Goal: Complete application form

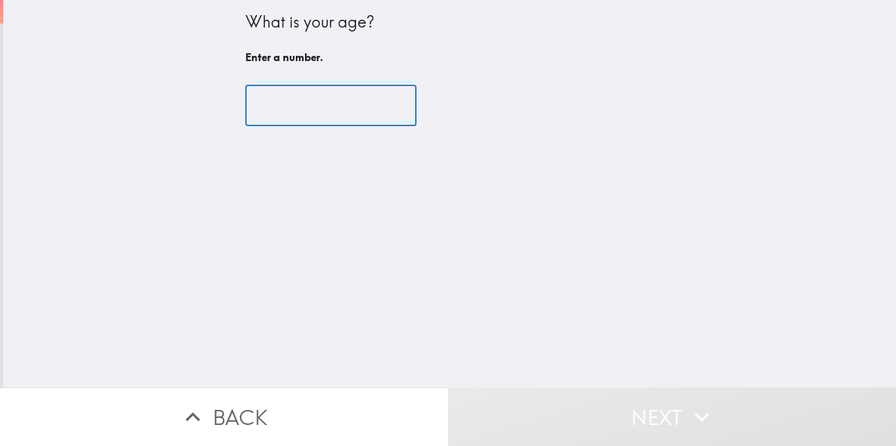
click at [334, 119] on input "number" at bounding box center [330, 105] width 171 height 41
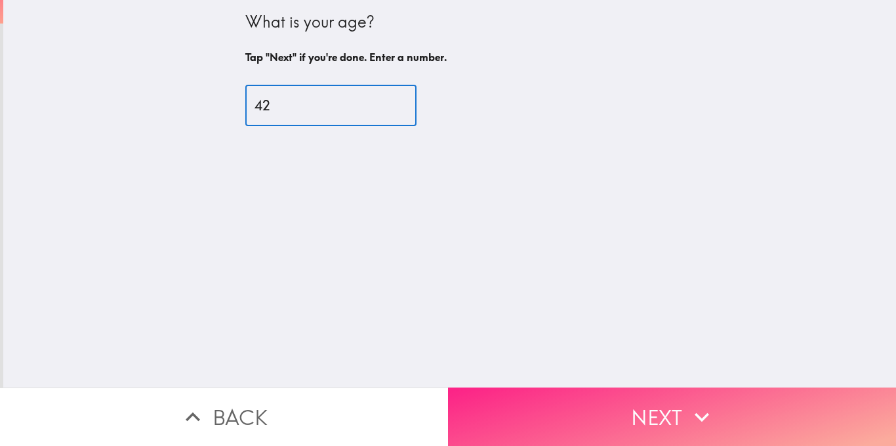
type input "42"
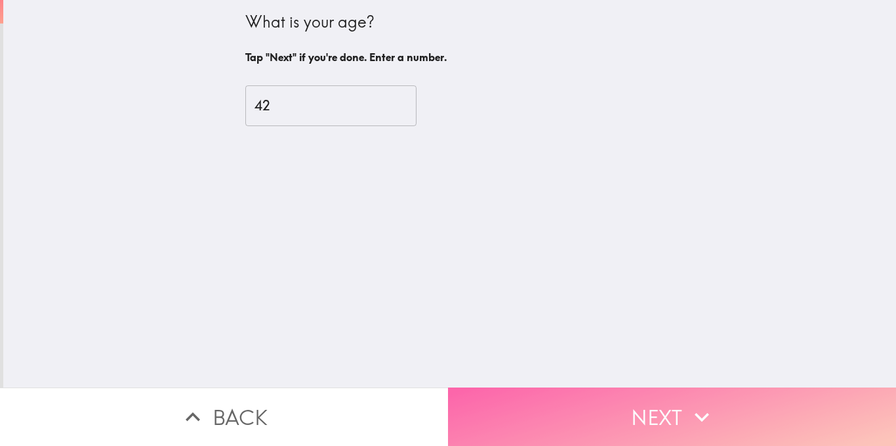
click at [627, 392] on button "Next" at bounding box center [672, 416] width 448 height 58
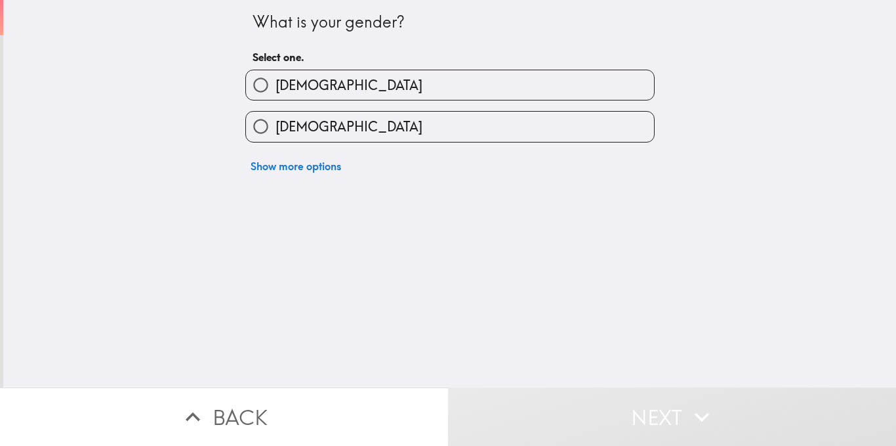
click at [373, 123] on label "[DEMOGRAPHIC_DATA]" at bounding box center [450, 127] width 408 height 30
click at [276, 123] on input "[DEMOGRAPHIC_DATA]" at bounding box center [261, 127] width 30 height 30
radio input "true"
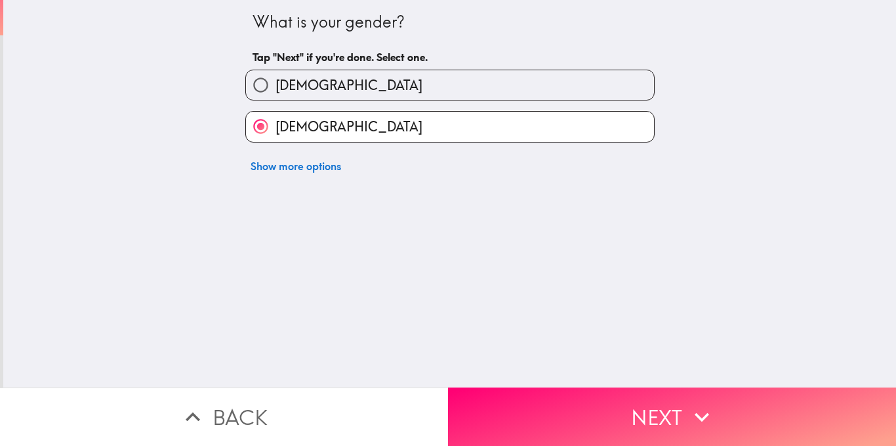
click at [582, 412] on button "Next" at bounding box center [672, 416] width 448 height 58
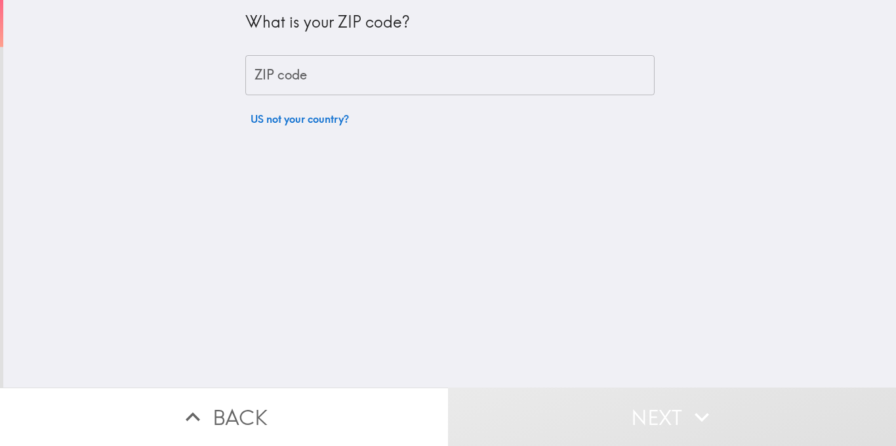
click at [361, 82] on input "ZIP code" at bounding box center [449, 75] width 409 height 41
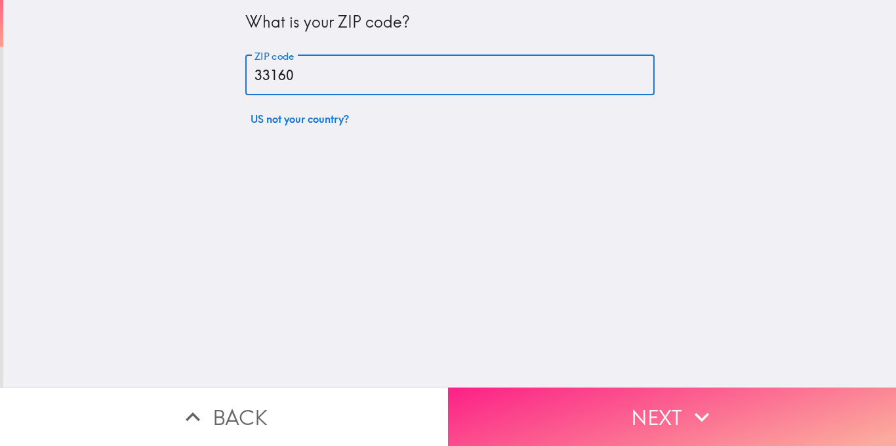
type input "33160"
click at [628, 400] on button "Next" at bounding box center [672, 416] width 448 height 58
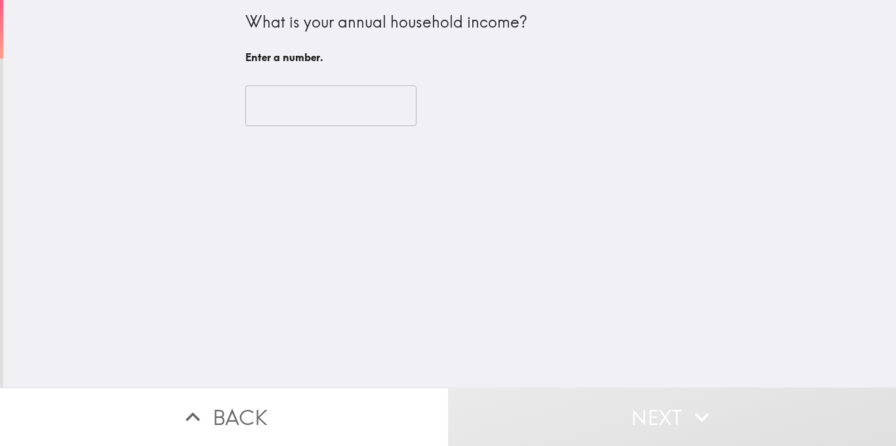
click at [340, 109] on input "number" at bounding box center [330, 105] width 171 height 41
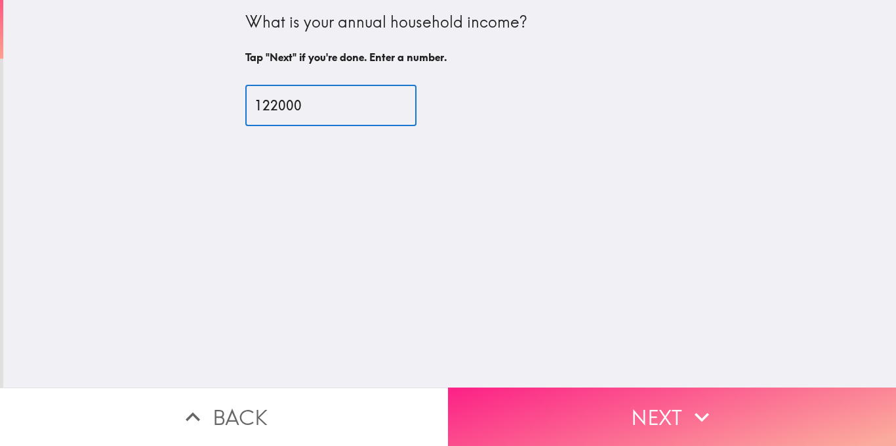
type input "122000"
click at [589, 407] on button "Next" at bounding box center [672, 416] width 448 height 58
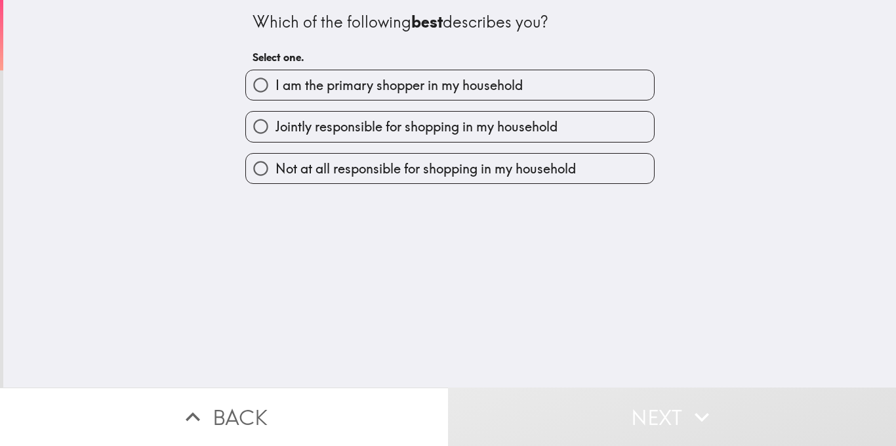
click at [333, 87] on span "I am the primary shopper in my household" at bounding box center [399, 85] width 247 height 18
click at [276, 87] on input "I am the primary shopper in my household" at bounding box center [261, 85] width 30 height 30
radio input "true"
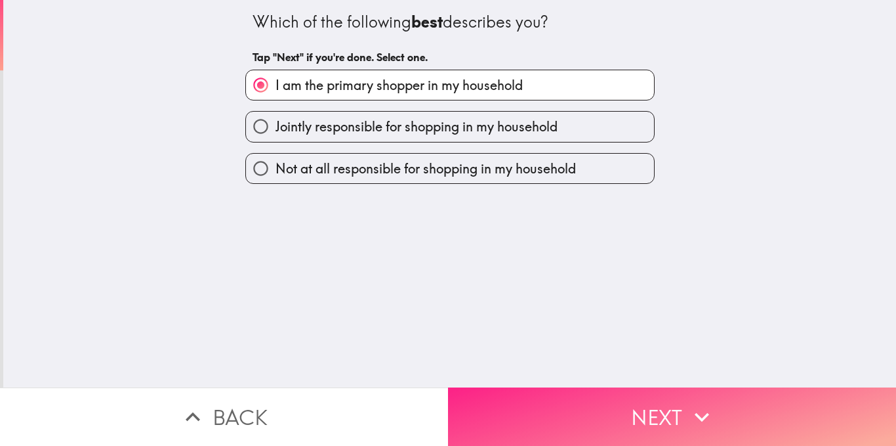
click at [596, 403] on button "Next" at bounding box center [672, 416] width 448 height 58
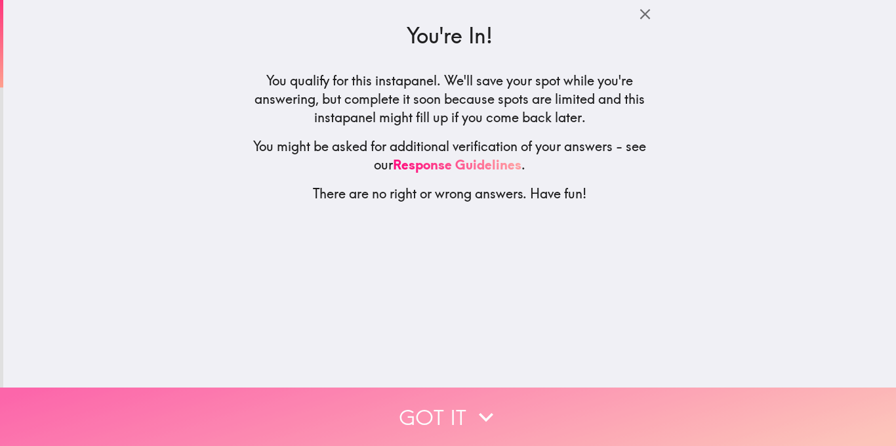
click at [493, 402] on icon "button" at bounding box center [486, 416] width 29 height 29
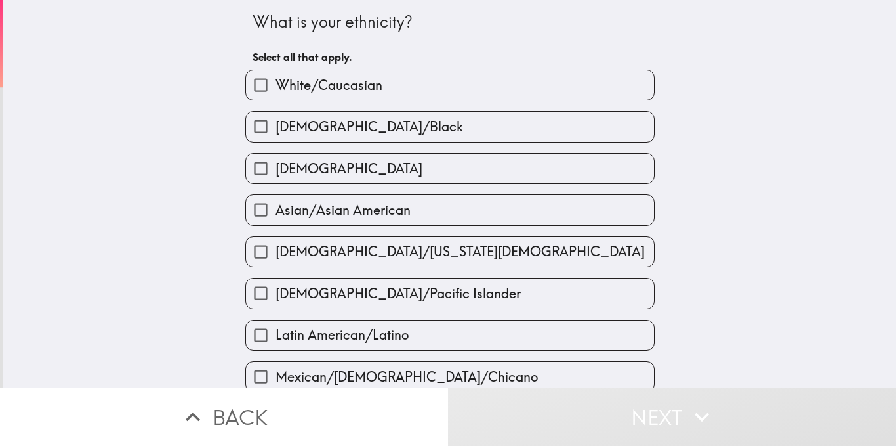
click at [328, 120] on span "[DEMOGRAPHIC_DATA]/Black" at bounding box center [370, 126] width 188 height 18
click at [276, 120] on input "[DEMOGRAPHIC_DATA]/Black" at bounding box center [261, 127] width 30 height 30
checkbox input "true"
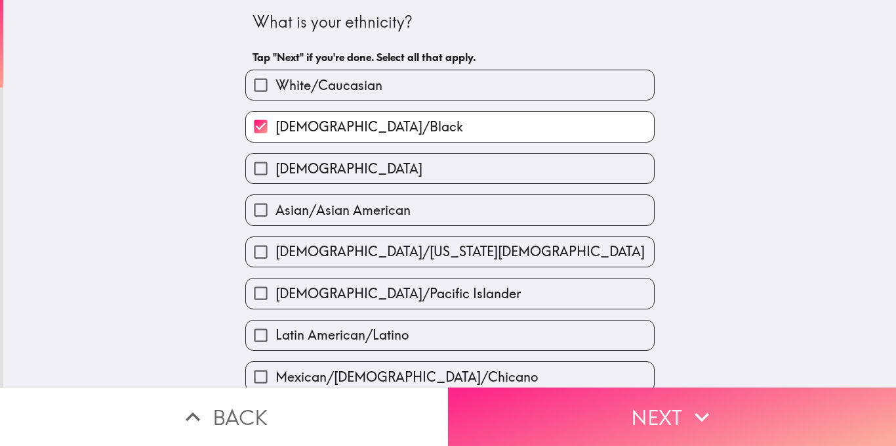
click at [568, 413] on button "Next" at bounding box center [672, 416] width 448 height 58
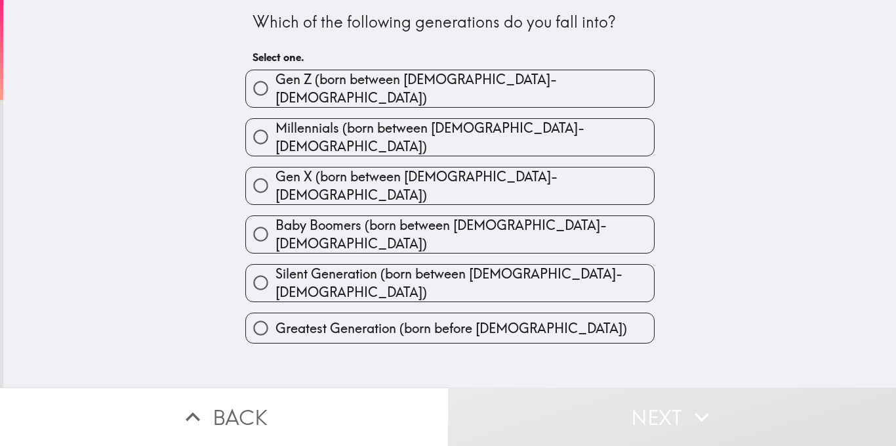
click at [291, 132] on span "Millennials (born between [DEMOGRAPHIC_DATA]-[DEMOGRAPHIC_DATA])" at bounding box center [465, 137] width 379 height 37
click at [276, 132] on input "Millennials (born between [DEMOGRAPHIC_DATA]-[DEMOGRAPHIC_DATA])" at bounding box center [261, 137] width 30 height 30
radio input "true"
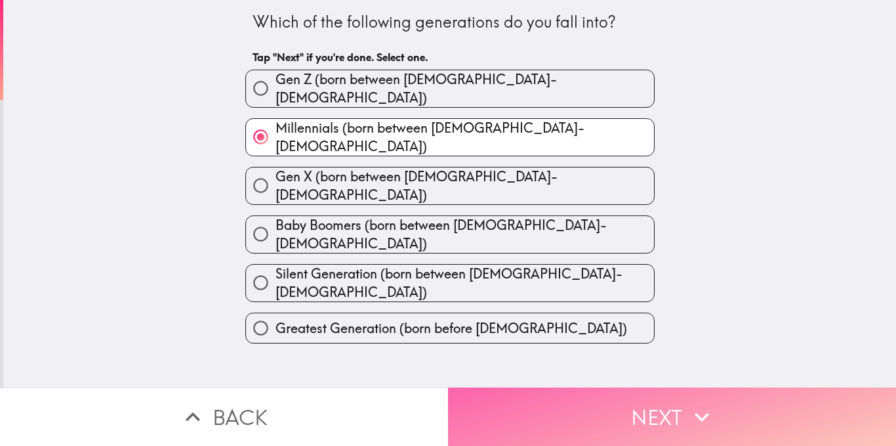
click at [548, 400] on button "Next" at bounding box center [672, 416] width 448 height 58
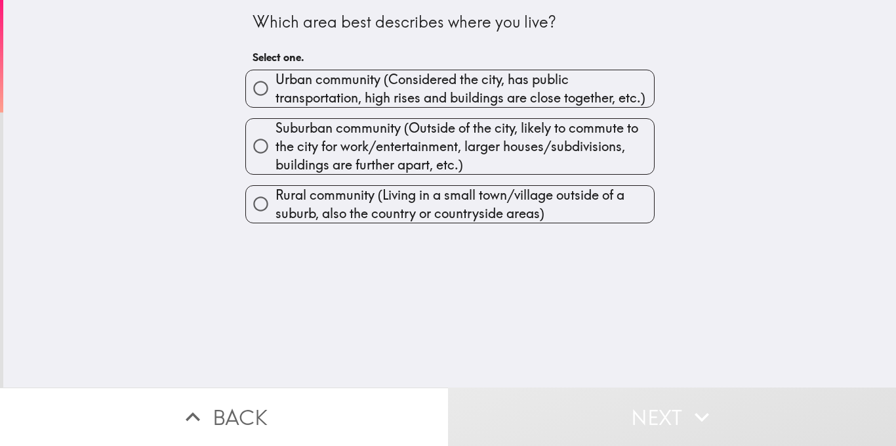
click at [253, 145] on input "Suburban community (Outside of the city, likely to commute to the city for work…" at bounding box center [261, 146] width 30 height 30
radio input "true"
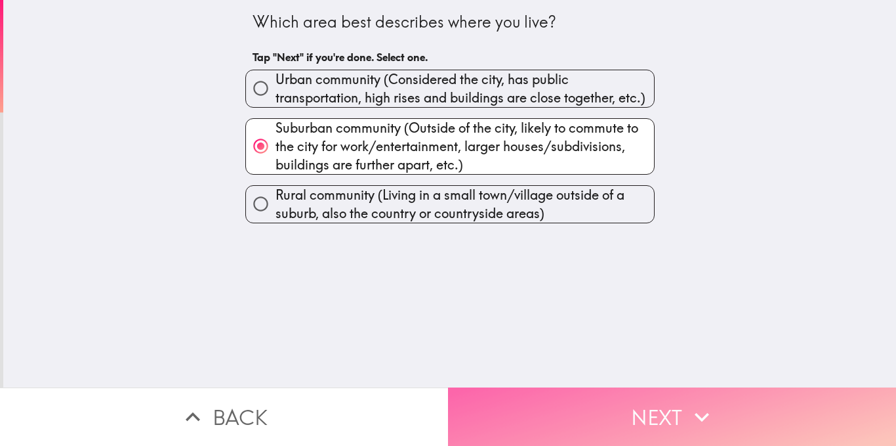
click at [525, 415] on button "Next" at bounding box center [672, 416] width 448 height 58
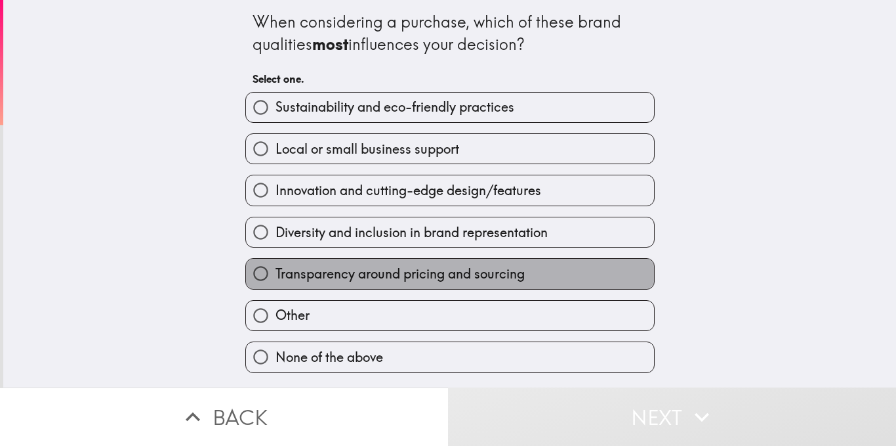
click at [370, 274] on span "Transparency around pricing and sourcing" at bounding box center [400, 273] width 249 height 18
click at [276, 274] on input "Transparency around pricing and sourcing" at bounding box center [261, 274] width 30 height 30
radio input "true"
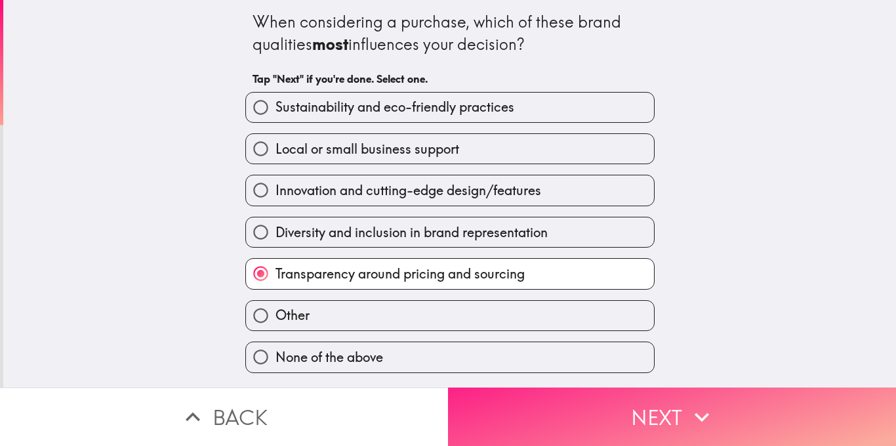
click at [582, 401] on button "Next" at bounding box center [672, 416] width 448 height 58
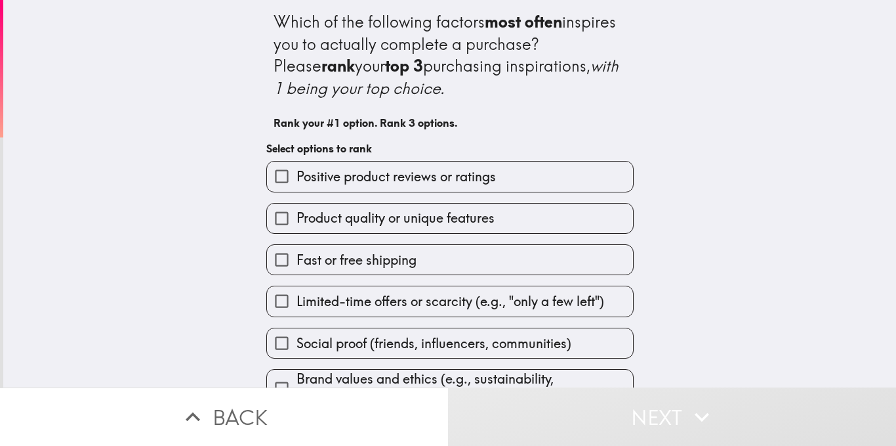
click at [351, 171] on span "Positive product reviews or ratings" at bounding box center [396, 176] width 199 height 18
click at [297, 171] on input "Positive product reviews or ratings" at bounding box center [282, 176] width 30 height 30
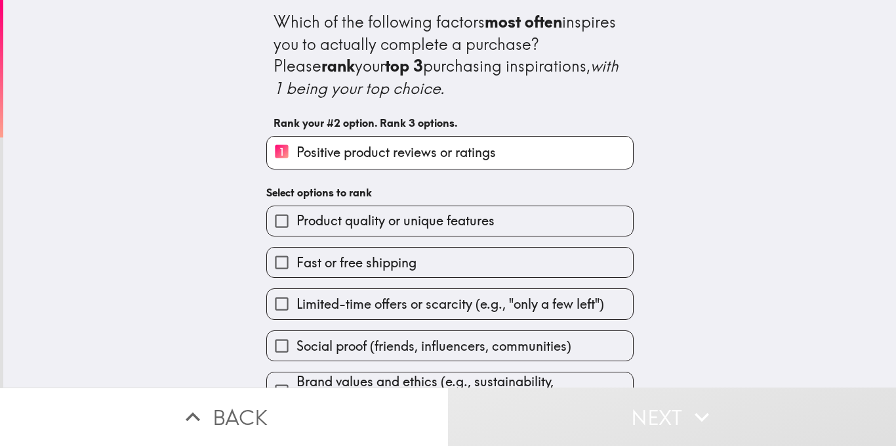
click at [347, 220] on span "Product quality or unique features" at bounding box center [396, 220] width 198 height 18
click at [297, 220] on input "Product quality or unique features" at bounding box center [282, 221] width 30 height 30
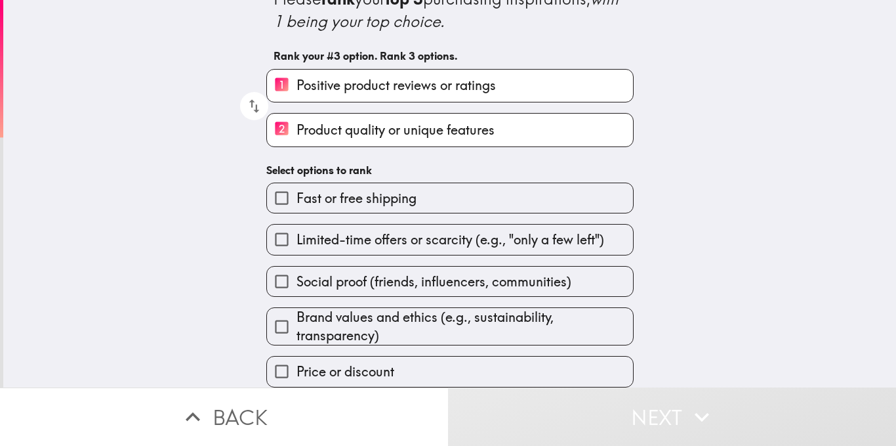
scroll to position [78, 0]
click at [343, 189] on span "Fast or free shipping" at bounding box center [357, 198] width 120 height 18
click at [297, 183] on input "Fast or free shipping" at bounding box center [282, 198] width 30 height 30
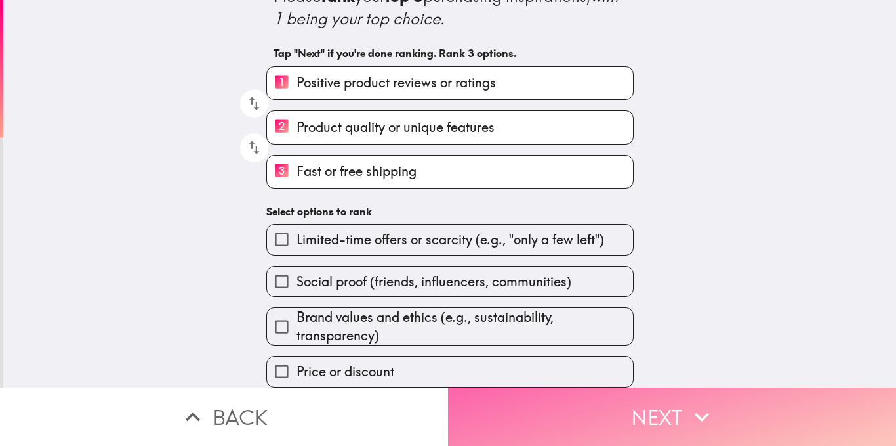
click at [576, 398] on button "Next" at bounding box center [672, 416] width 448 height 58
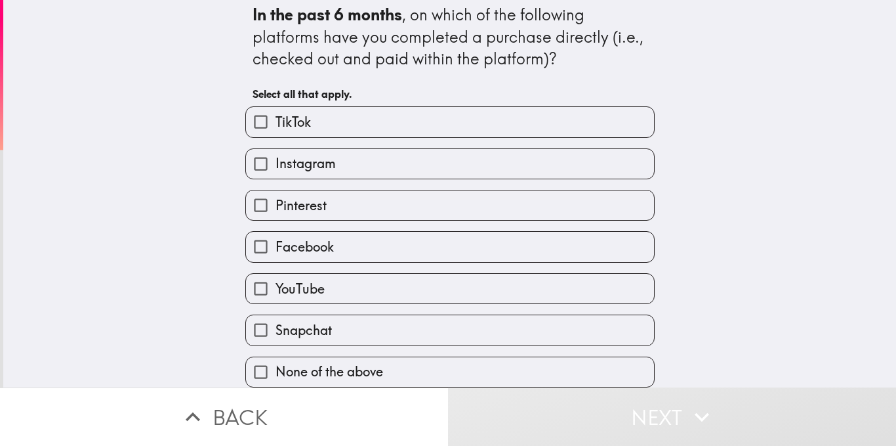
scroll to position [18, 0]
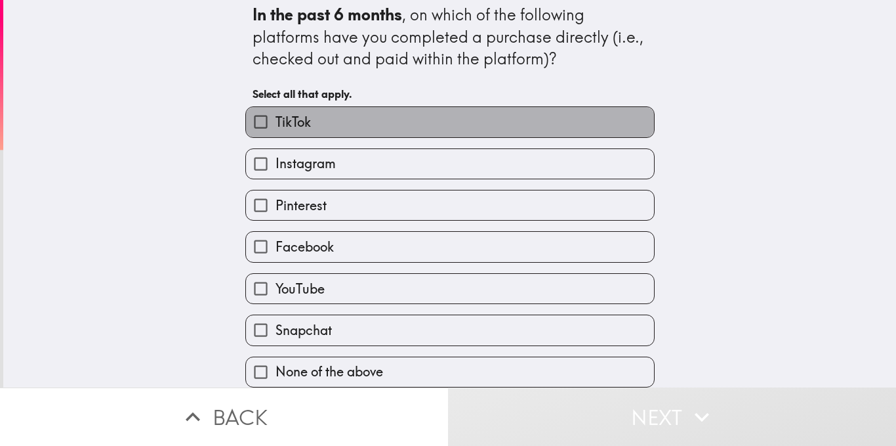
click at [351, 114] on label "TikTok" at bounding box center [450, 122] width 408 height 30
click at [276, 114] on input "TikTok" at bounding box center [261, 122] width 30 height 30
checkbox input "true"
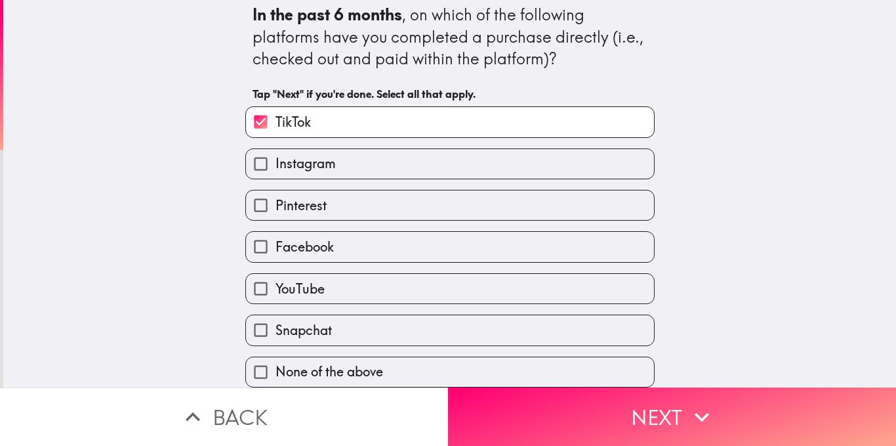
click at [337, 238] on label "Facebook" at bounding box center [450, 247] width 408 height 30
click at [276, 238] on input "Facebook" at bounding box center [261, 247] width 30 height 30
checkbox input "true"
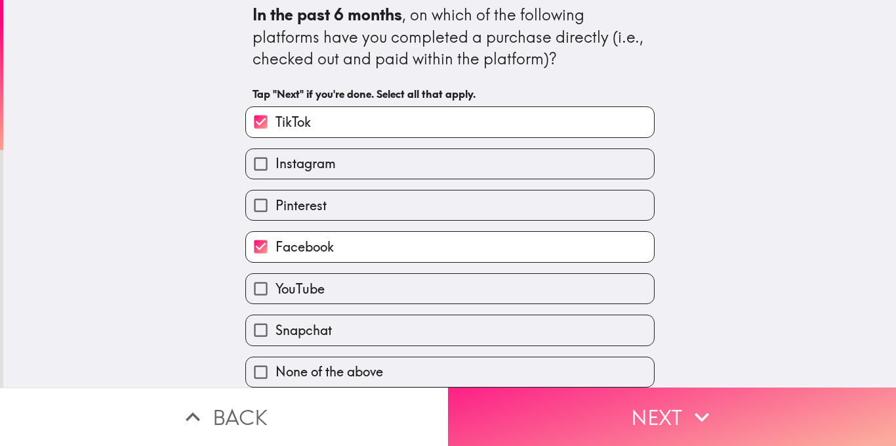
click at [589, 388] on button "Next" at bounding box center [672, 416] width 448 height 58
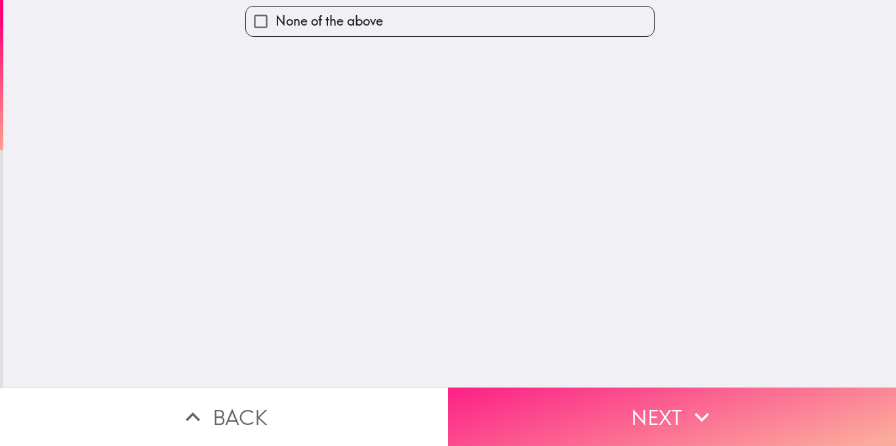
scroll to position [0, 0]
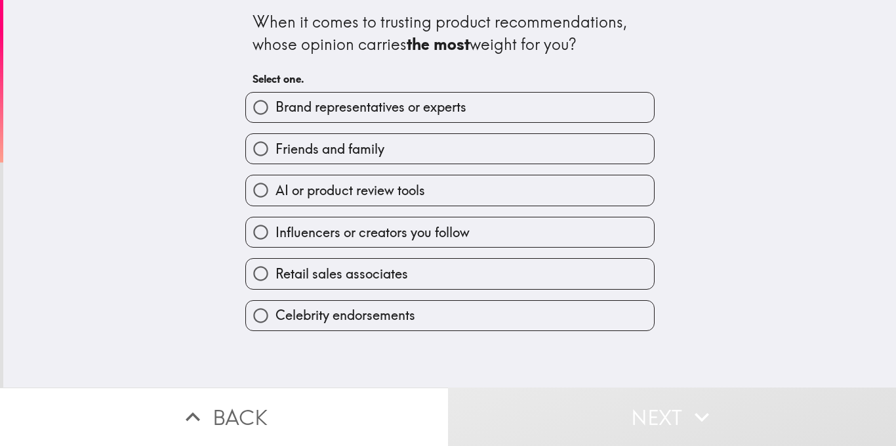
click at [352, 145] on span "Friends and family" at bounding box center [330, 149] width 109 height 18
click at [276, 145] on input "Friends and family" at bounding box center [261, 149] width 30 height 30
radio input "true"
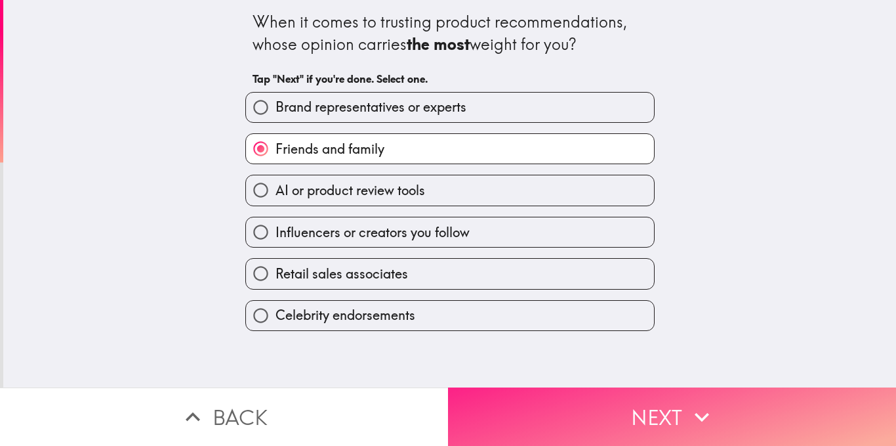
click at [560, 388] on button "Next" at bounding box center [672, 416] width 448 height 58
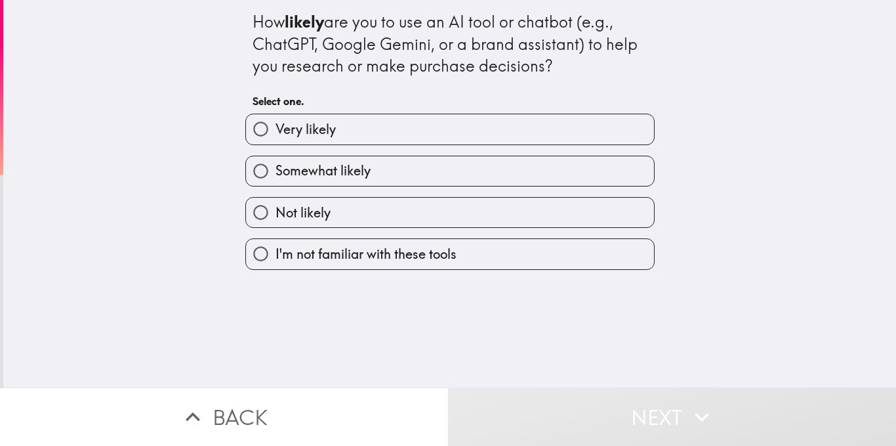
click at [335, 169] on span "Somewhat likely" at bounding box center [323, 170] width 95 height 18
click at [276, 169] on input "Somewhat likely" at bounding box center [261, 171] width 30 height 30
radio input "true"
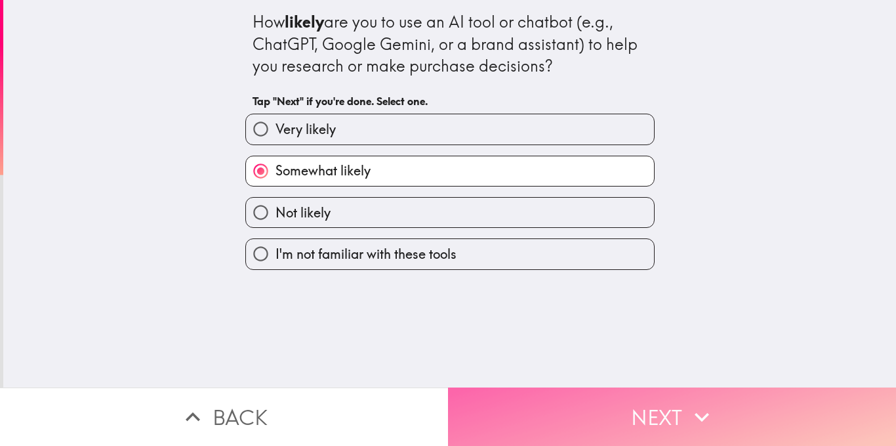
click at [553, 394] on button "Next" at bounding box center [672, 416] width 448 height 58
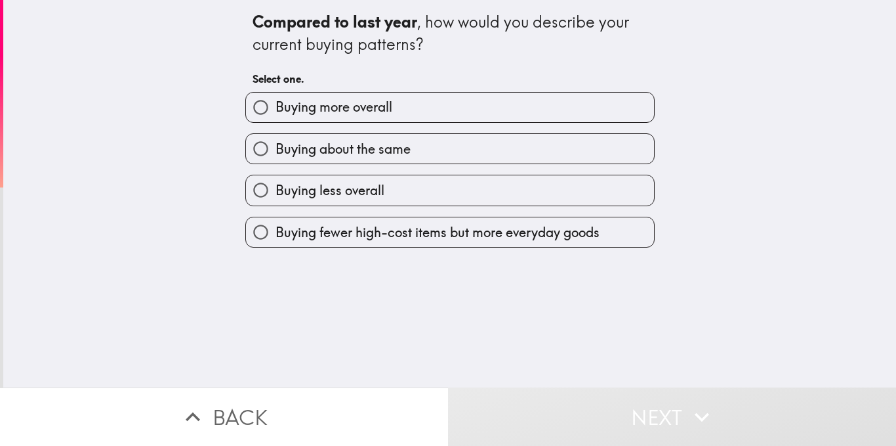
click at [375, 150] on span "Buying about the same" at bounding box center [343, 149] width 135 height 18
click at [276, 150] on input "Buying about the same" at bounding box center [261, 149] width 30 height 30
radio input "true"
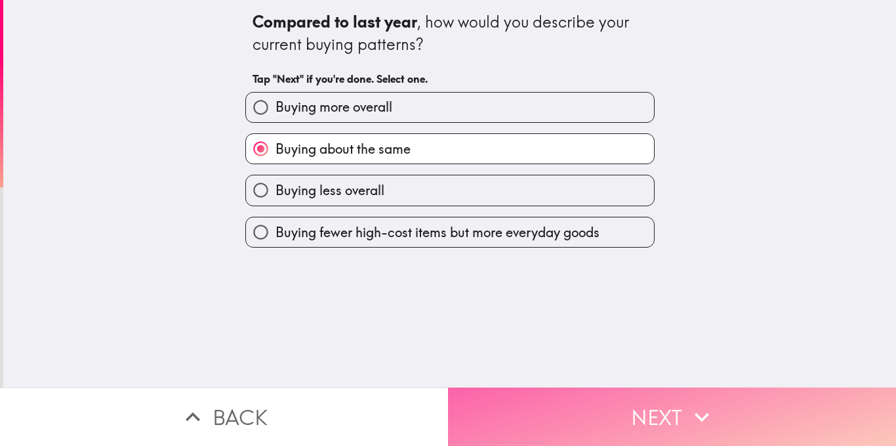
click at [584, 397] on button "Next" at bounding box center [672, 416] width 448 height 58
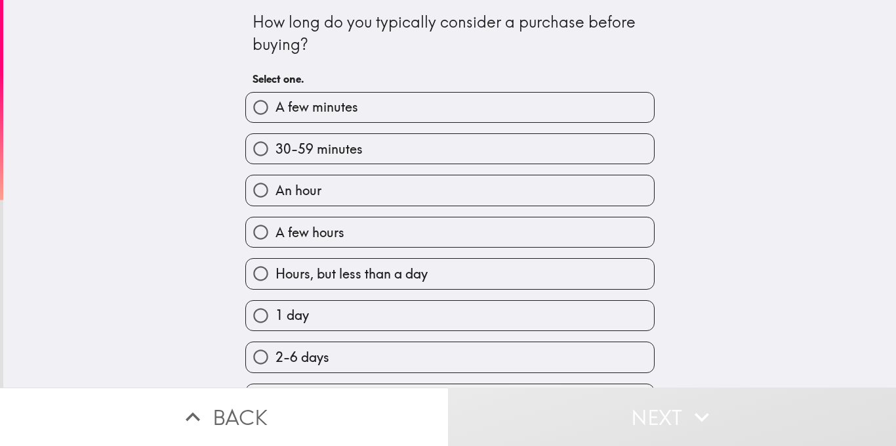
click at [252, 270] on input "Hours, but less than a day" at bounding box center [261, 274] width 30 height 30
radio input "true"
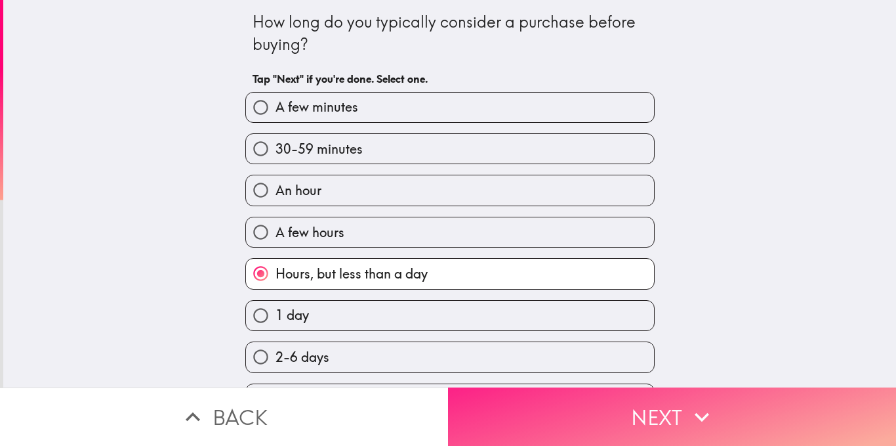
click at [524, 400] on button "Next" at bounding box center [672, 416] width 448 height 58
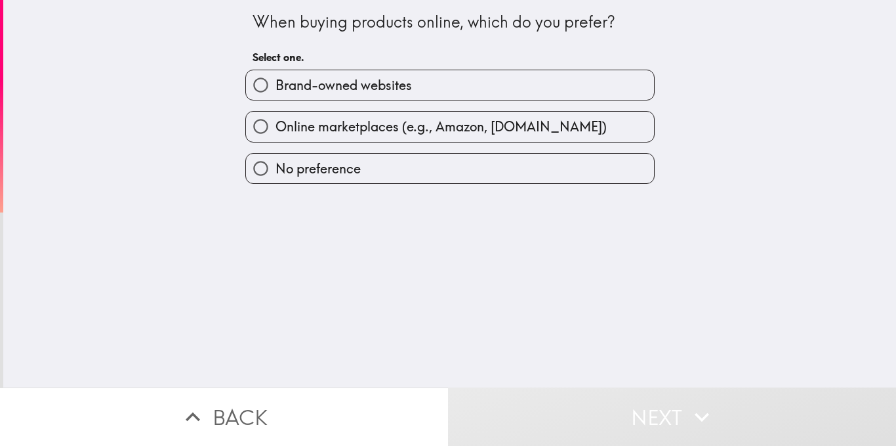
click at [276, 126] on span "Online marketplaces (e.g., Amazon, [DOMAIN_NAME])" at bounding box center [441, 126] width 331 height 18
click at [269, 126] on input "Online marketplaces (e.g., Amazon, [DOMAIN_NAME])" at bounding box center [261, 127] width 30 height 30
radio input "true"
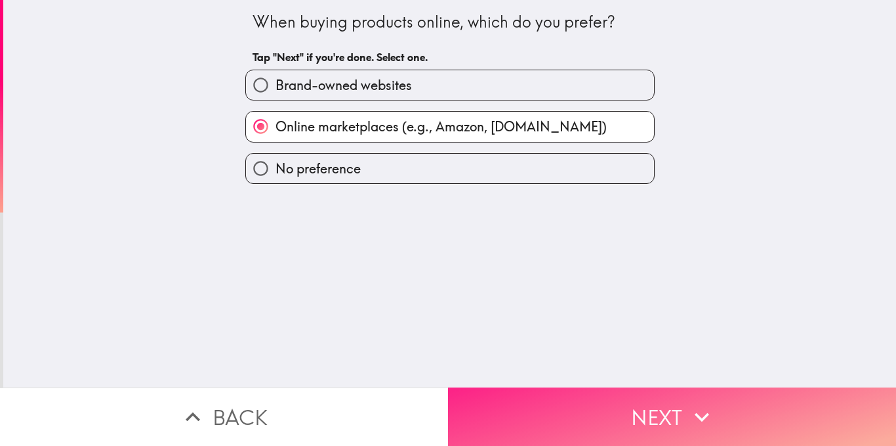
click at [531, 411] on button "Next" at bounding box center [672, 416] width 448 height 58
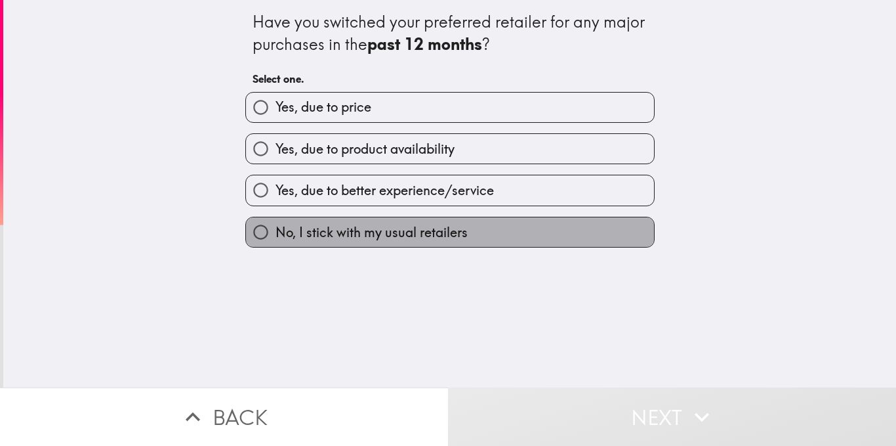
click at [276, 224] on span "No, I stick with my usual retailers" at bounding box center [372, 232] width 192 height 18
click at [270, 224] on input "No, I stick with my usual retailers" at bounding box center [261, 232] width 30 height 30
radio input "true"
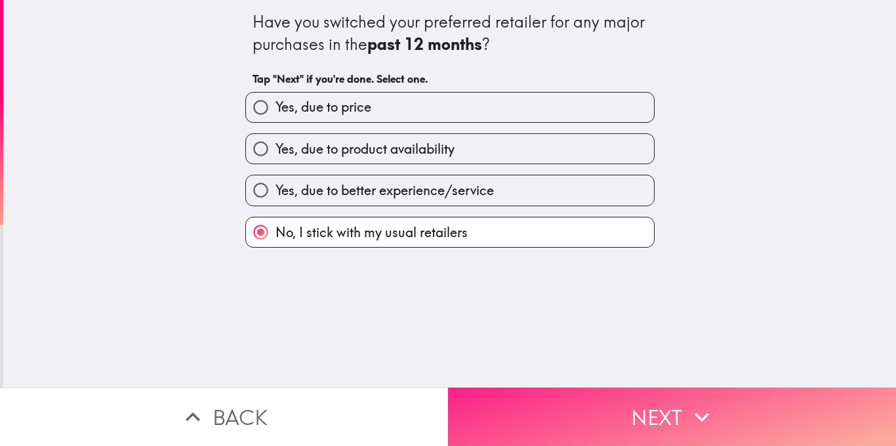
click at [521, 402] on button "Next" at bounding box center [672, 416] width 448 height 58
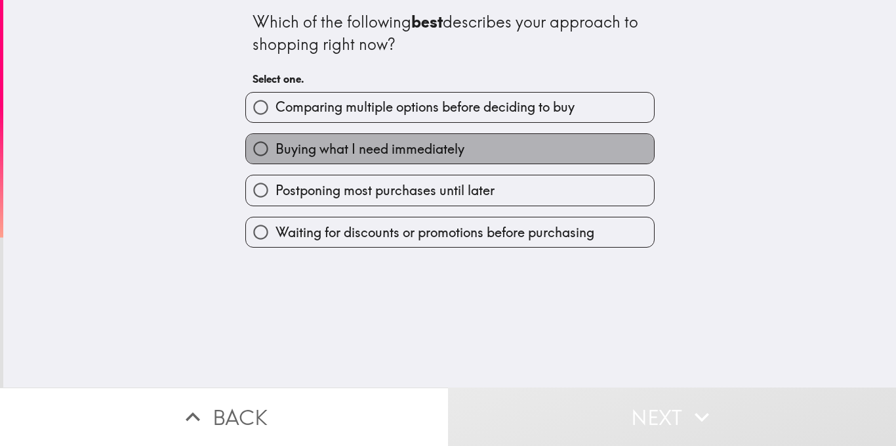
click at [326, 144] on span "Buying what I need immediately" at bounding box center [370, 149] width 189 height 18
click at [276, 144] on input "Buying what I need immediately" at bounding box center [261, 149] width 30 height 30
radio input "true"
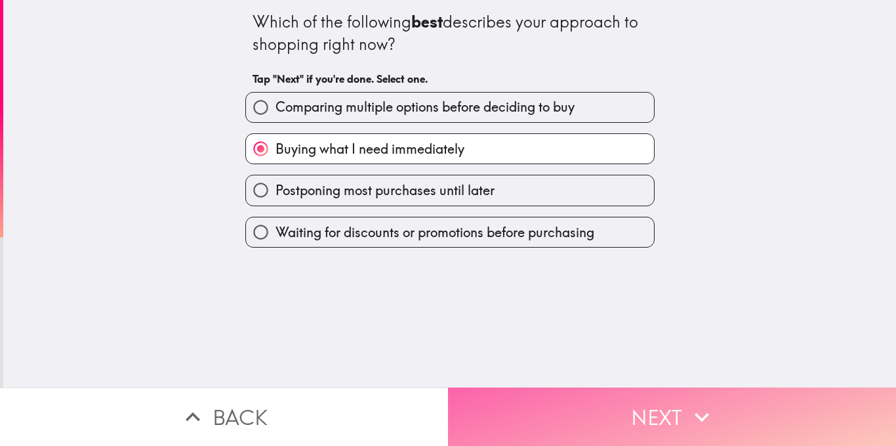
click at [586, 408] on button "Next" at bounding box center [672, 416] width 448 height 58
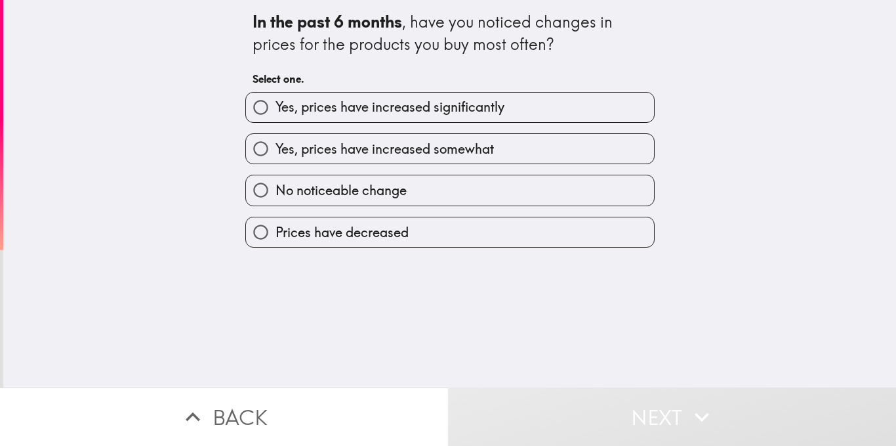
click at [303, 156] on span "Yes, prices have increased somewhat" at bounding box center [385, 149] width 218 height 18
click at [276, 156] on input "Yes, prices have increased somewhat" at bounding box center [261, 149] width 30 height 30
radio input "true"
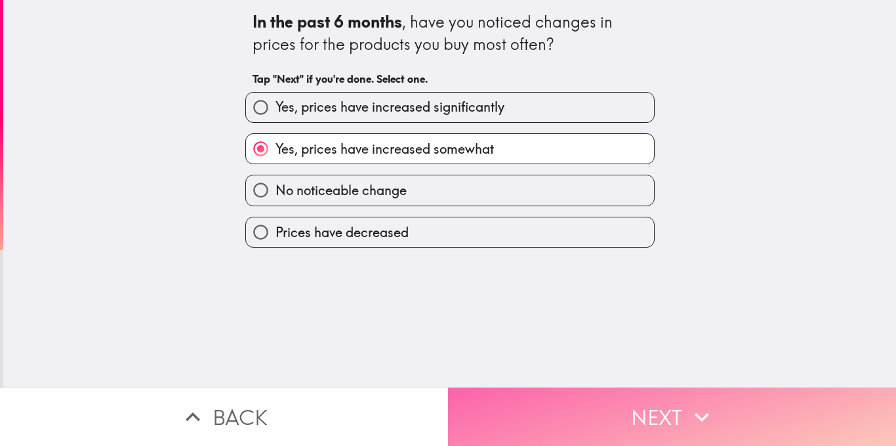
click at [593, 398] on button "Next" at bounding box center [672, 416] width 448 height 58
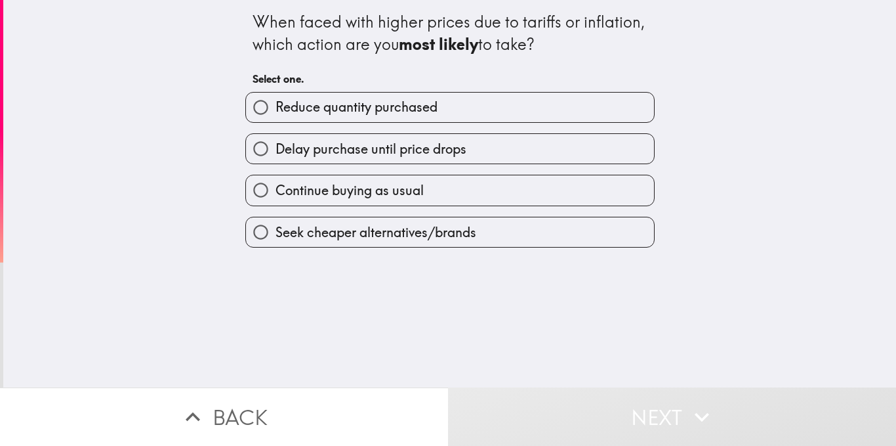
click at [314, 228] on span "Seek cheaper alternatives/brands" at bounding box center [376, 232] width 201 height 18
click at [276, 228] on input "Seek cheaper alternatives/brands" at bounding box center [261, 232] width 30 height 30
radio input "true"
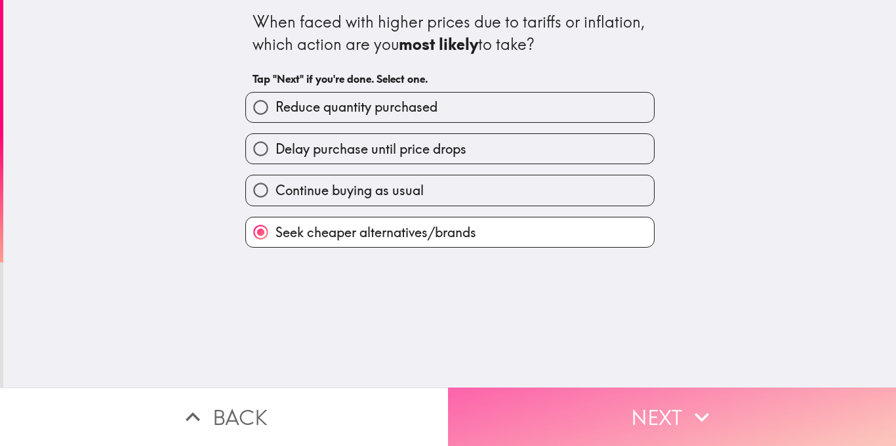
click at [571, 406] on button "Next" at bounding box center [672, 416] width 448 height 58
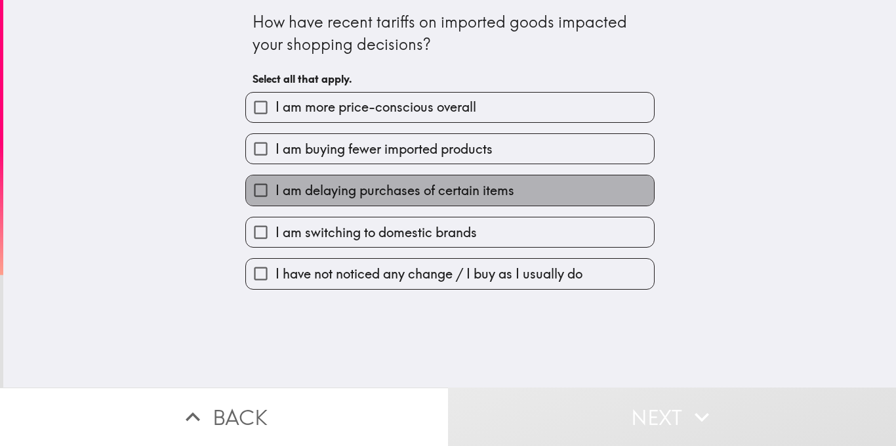
click at [423, 193] on span "I am delaying purchases of certain items" at bounding box center [395, 190] width 239 height 18
click at [276, 193] on input "I am delaying purchases of certain items" at bounding box center [261, 190] width 30 height 30
checkbox input "true"
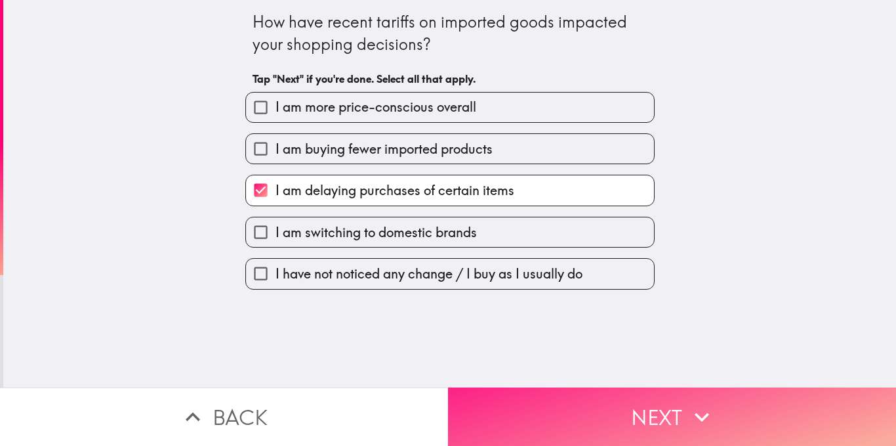
click at [543, 410] on button "Next" at bounding box center [672, 416] width 448 height 58
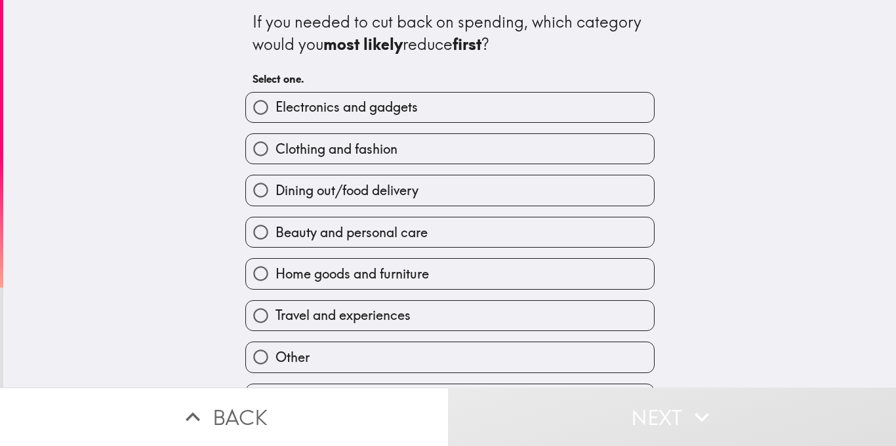
click at [381, 315] on span "Travel and experiences" at bounding box center [343, 315] width 135 height 18
click at [276, 315] on input "Travel and experiences" at bounding box center [261, 316] width 30 height 30
radio input "true"
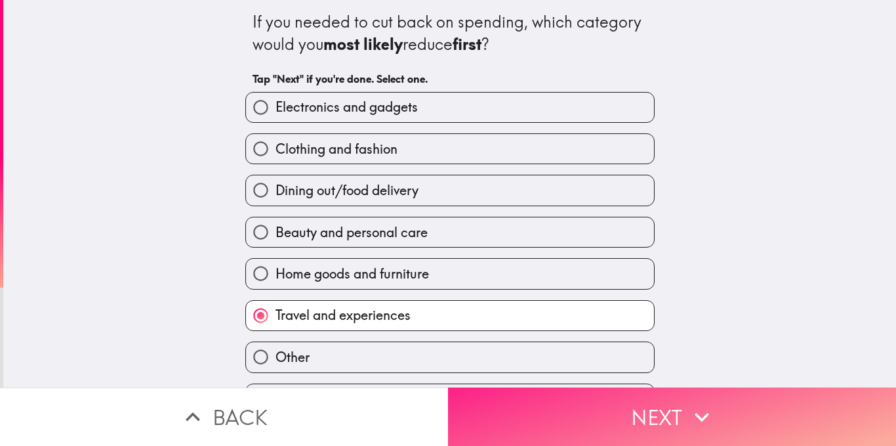
click at [552, 398] on button "Next" at bounding box center [672, 416] width 448 height 58
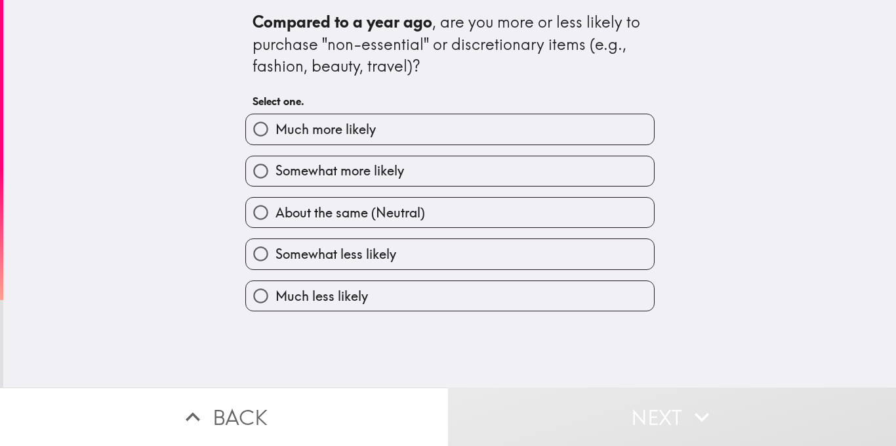
click at [342, 253] on span "Somewhat less likely" at bounding box center [336, 254] width 121 height 18
click at [276, 253] on input "Somewhat less likely" at bounding box center [261, 254] width 30 height 30
radio input "true"
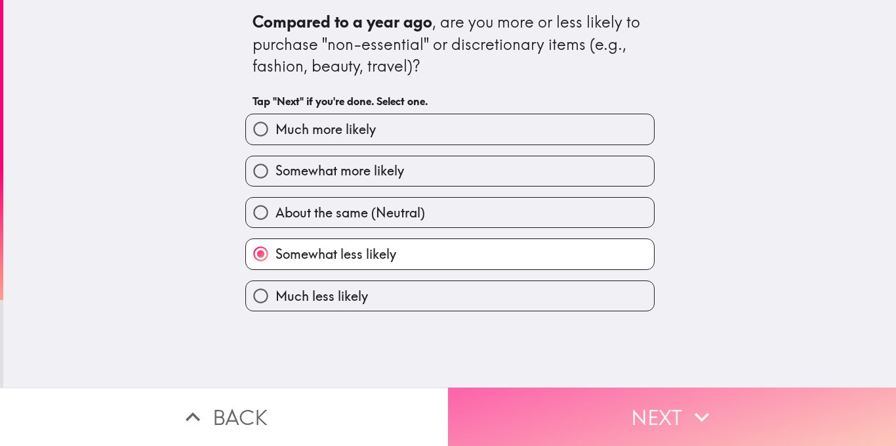
click at [541, 394] on button "Next" at bounding box center [672, 416] width 448 height 58
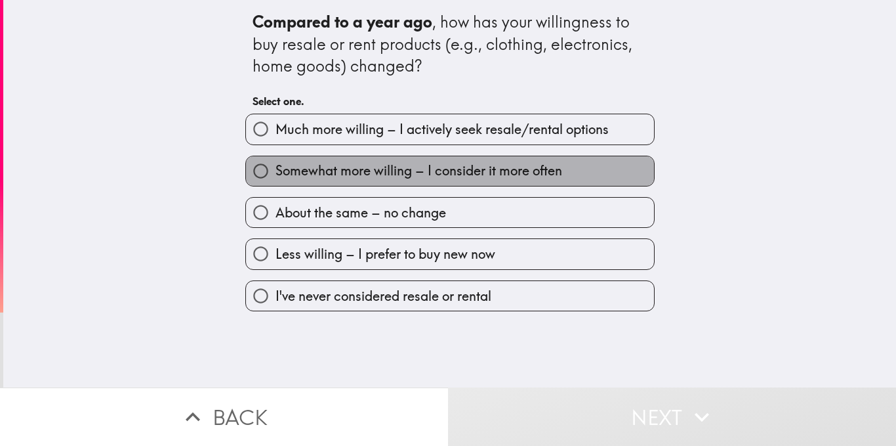
click at [384, 170] on span "Somewhat more willing – I consider it more often" at bounding box center [419, 170] width 287 height 18
click at [276, 170] on input "Somewhat more willing – I consider it more often" at bounding box center [261, 171] width 30 height 30
radio input "true"
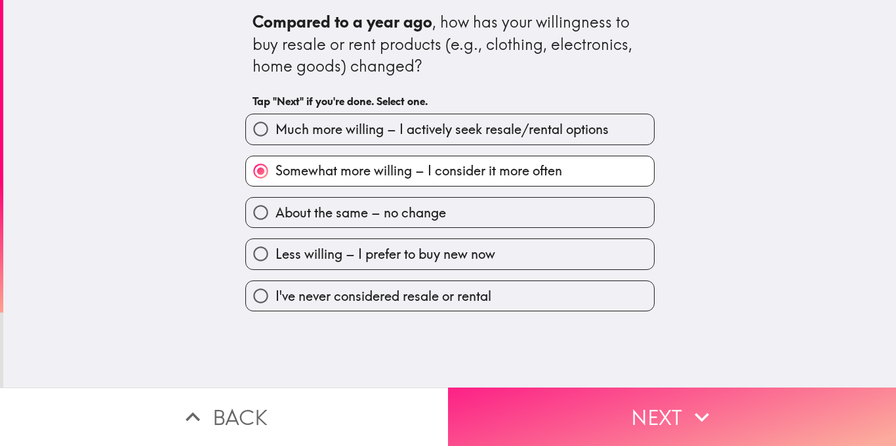
click at [547, 391] on button "Next" at bounding box center [672, 416] width 448 height 58
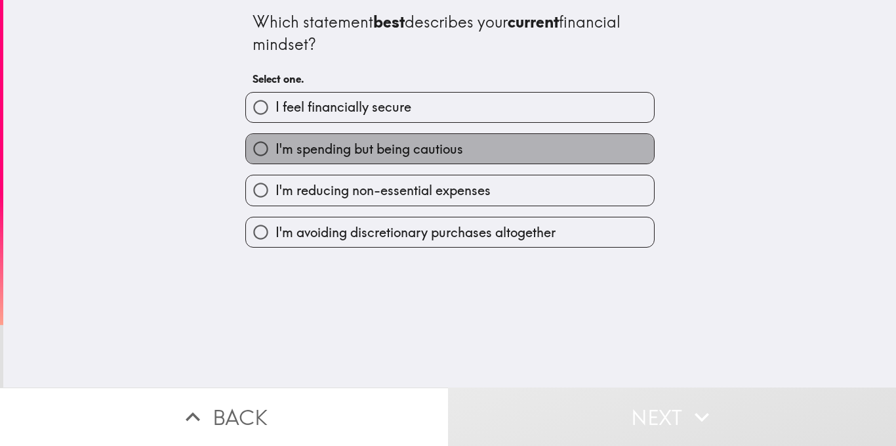
click at [411, 148] on span "I'm spending but being cautious" at bounding box center [370, 149] width 188 height 18
click at [276, 148] on input "I'm spending but being cautious" at bounding box center [261, 149] width 30 height 30
radio input "true"
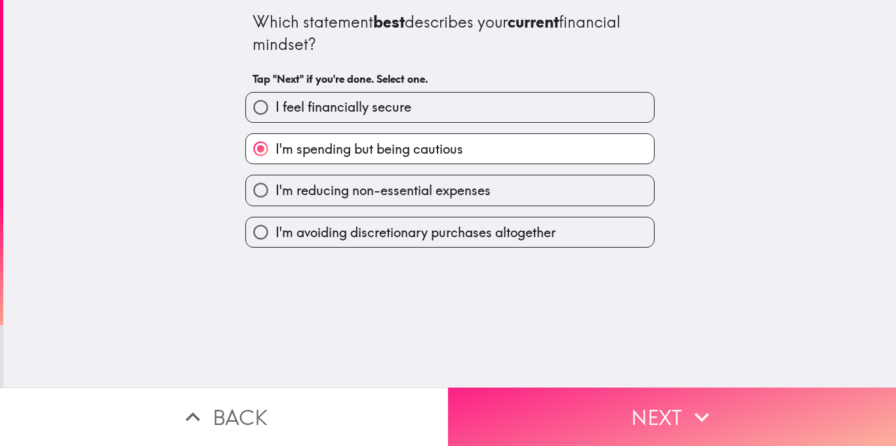
click at [588, 413] on button "Next" at bounding box center [672, 416] width 448 height 58
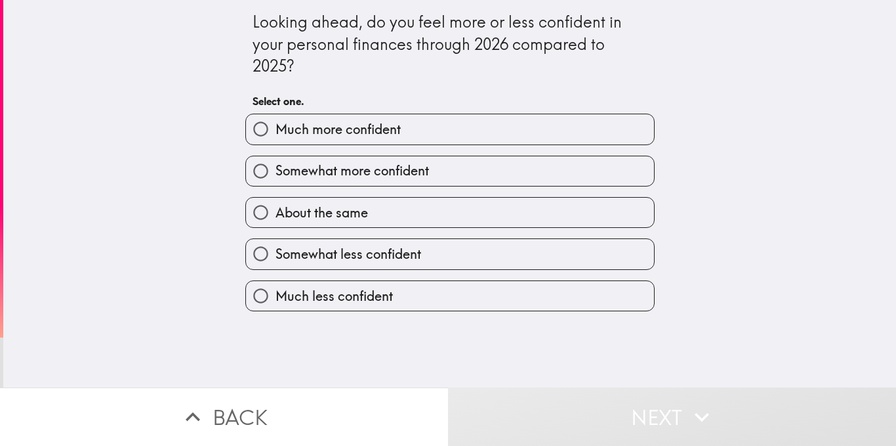
click at [386, 209] on label "About the same" at bounding box center [450, 213] width 408 height 30
click at [276, 209] on input "About the same" at bounding box center [261, 213] width 30 height 30
radio input "true"
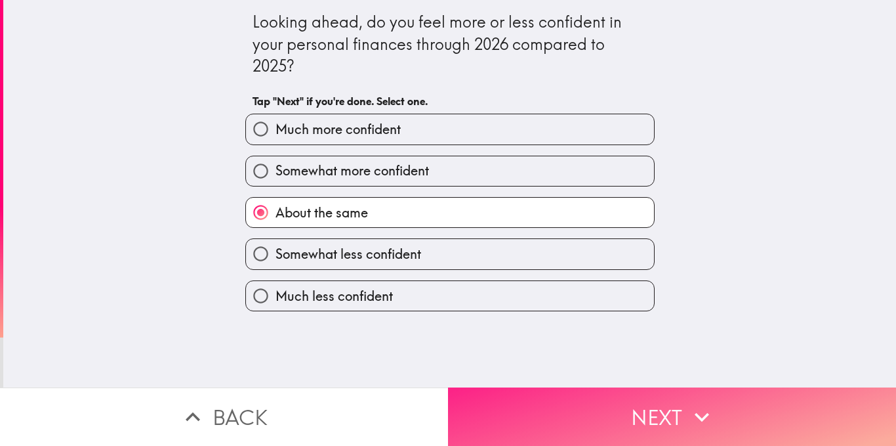
click at [573, 395] on button "Next" at bounding box center [672, 416] width 448 height 58
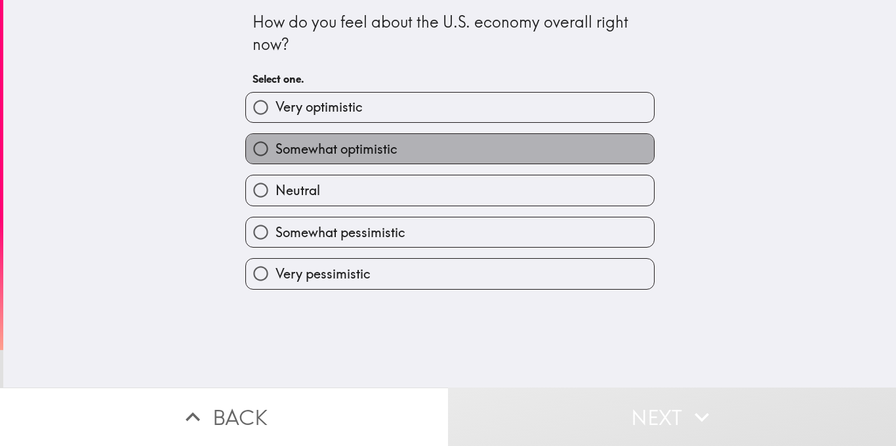
click at [333, 151] on span "Somewhat optimistic" at bounding box center [337, 149] width 122 height 18
click at [276, 151] on input "Somewhat optimistic" at bounding box center [261, 149] width 30 height 30
radio input "true"
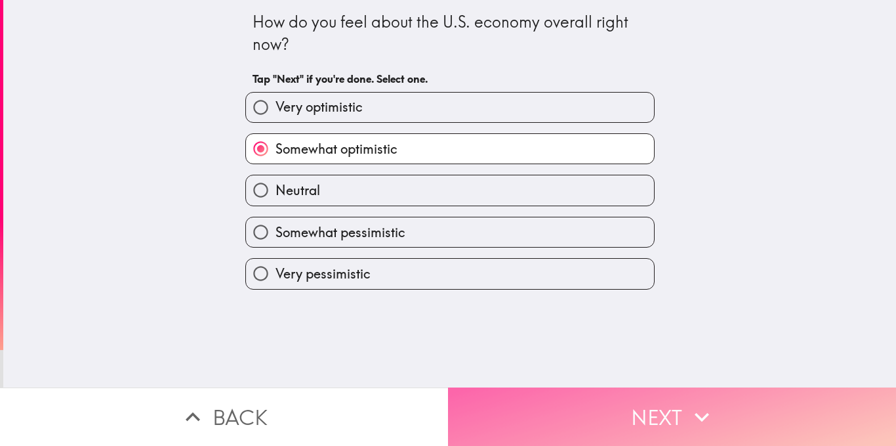
click at [560, 406] on button "Next" at bounding box center [672, 416] width 448 height 58
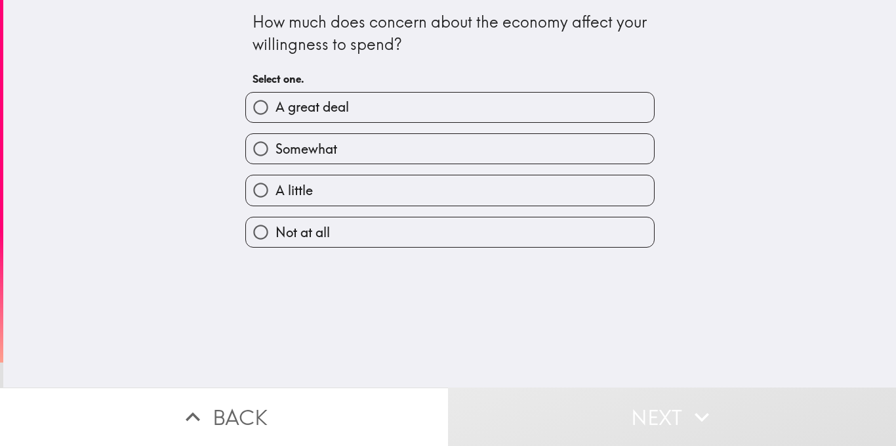
click at [320, 152] on span "Somewhat" at bounding box center [307, 149] width 62 height 18
click at [276, 152] on input "Somewhat" at bounding box center [261, 149] width 30 height 30
radio input "true"
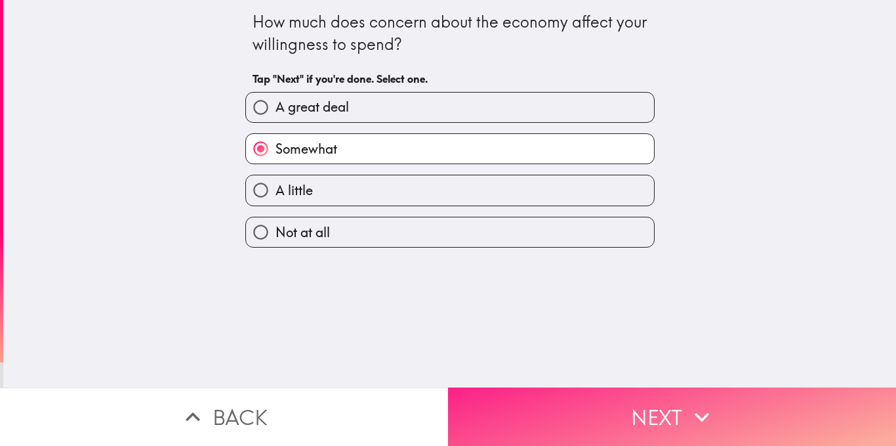
click at [522, 404] on button "Next" at bounding box center [672, 416] width 448 height 58
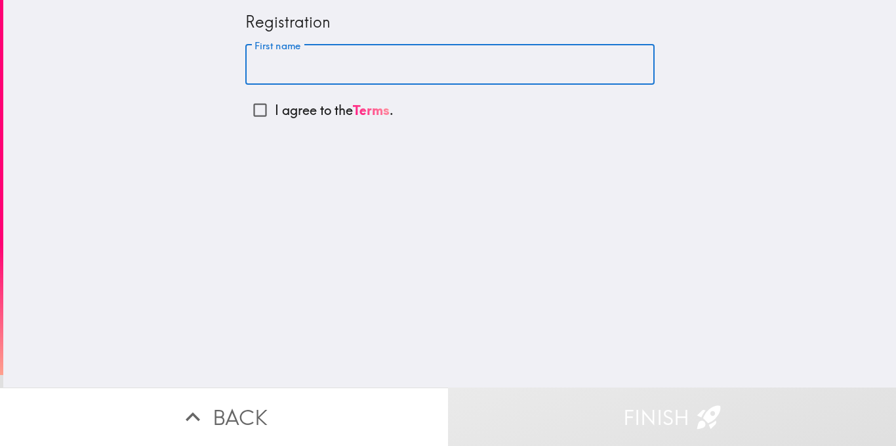
click at [337, 66] on input "First name" at bounding box center [449, 65] width 409 height 41
type input "Jemima"
click at [245, 109] on input "I agree to the Terms ." at bounding box center [260, 110] width 30 height 30
checkbox input "true"
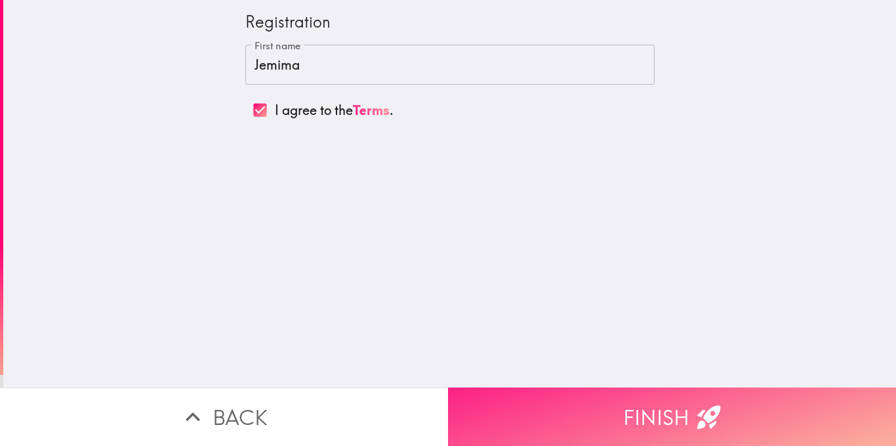
click at [568, 403] on button "Finish" at bounding box center [672, 416] width 448 height 58
